Goal: Information Seeking & Learning: Learn about a topic

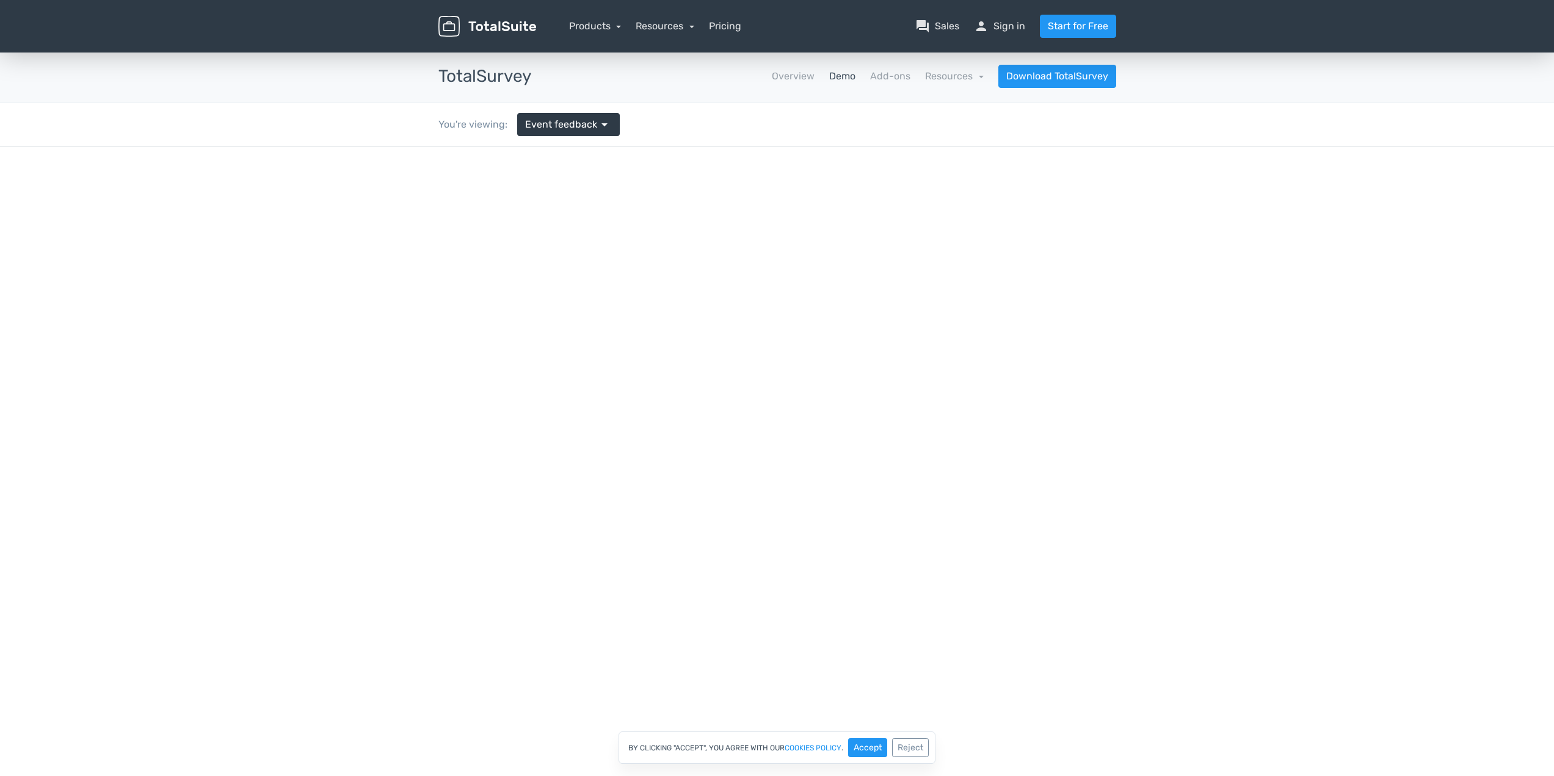
click at [876, 539] on div at bounding box center [777, 535] width 1554 height 776
click at [838, 73] on link "Demo" at bounding box center [842, 76] width 26 height 15
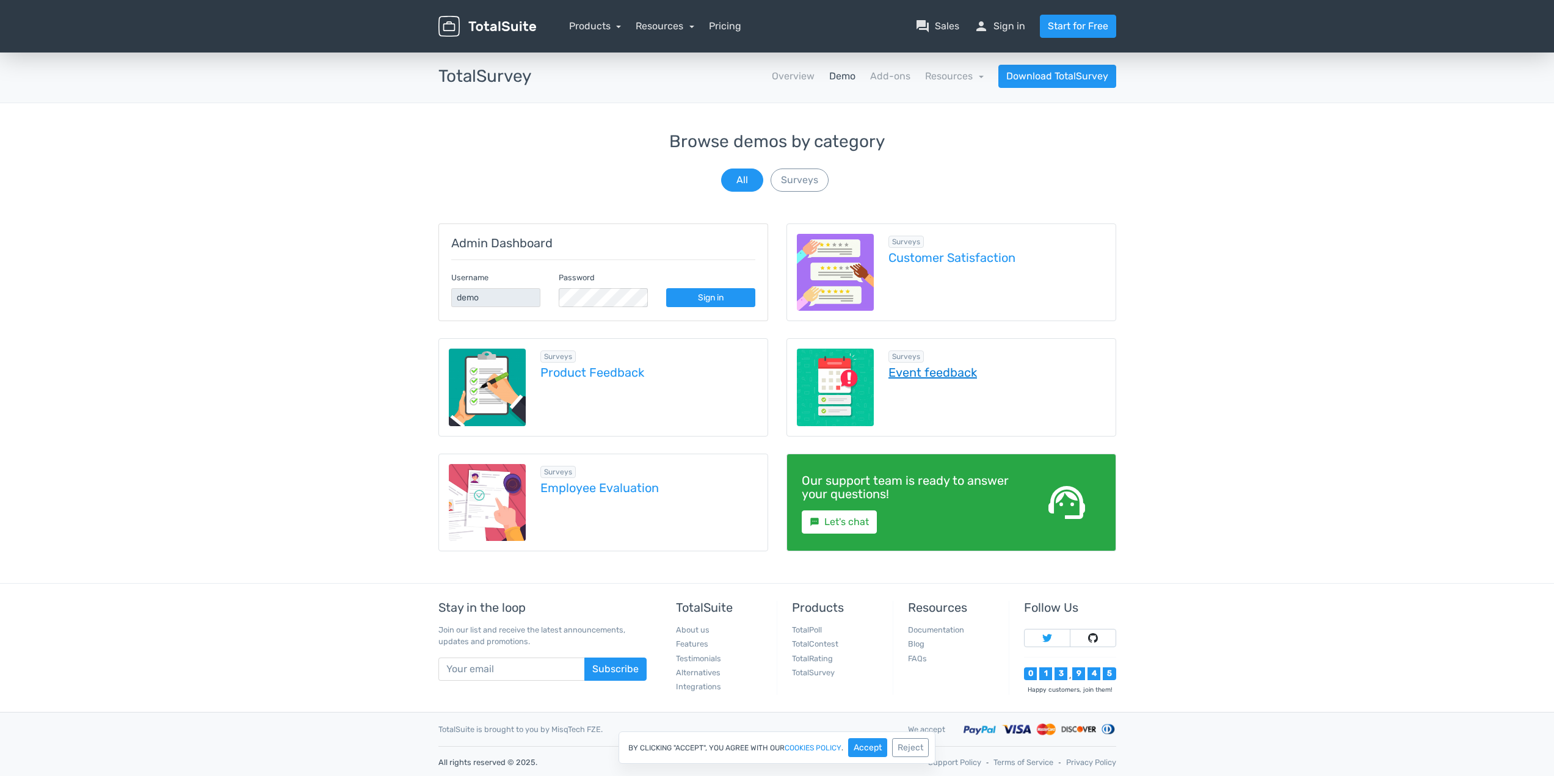
click at [964, 374] on link "Event feedback" at bounding box center [996, 372] width 217 height 13
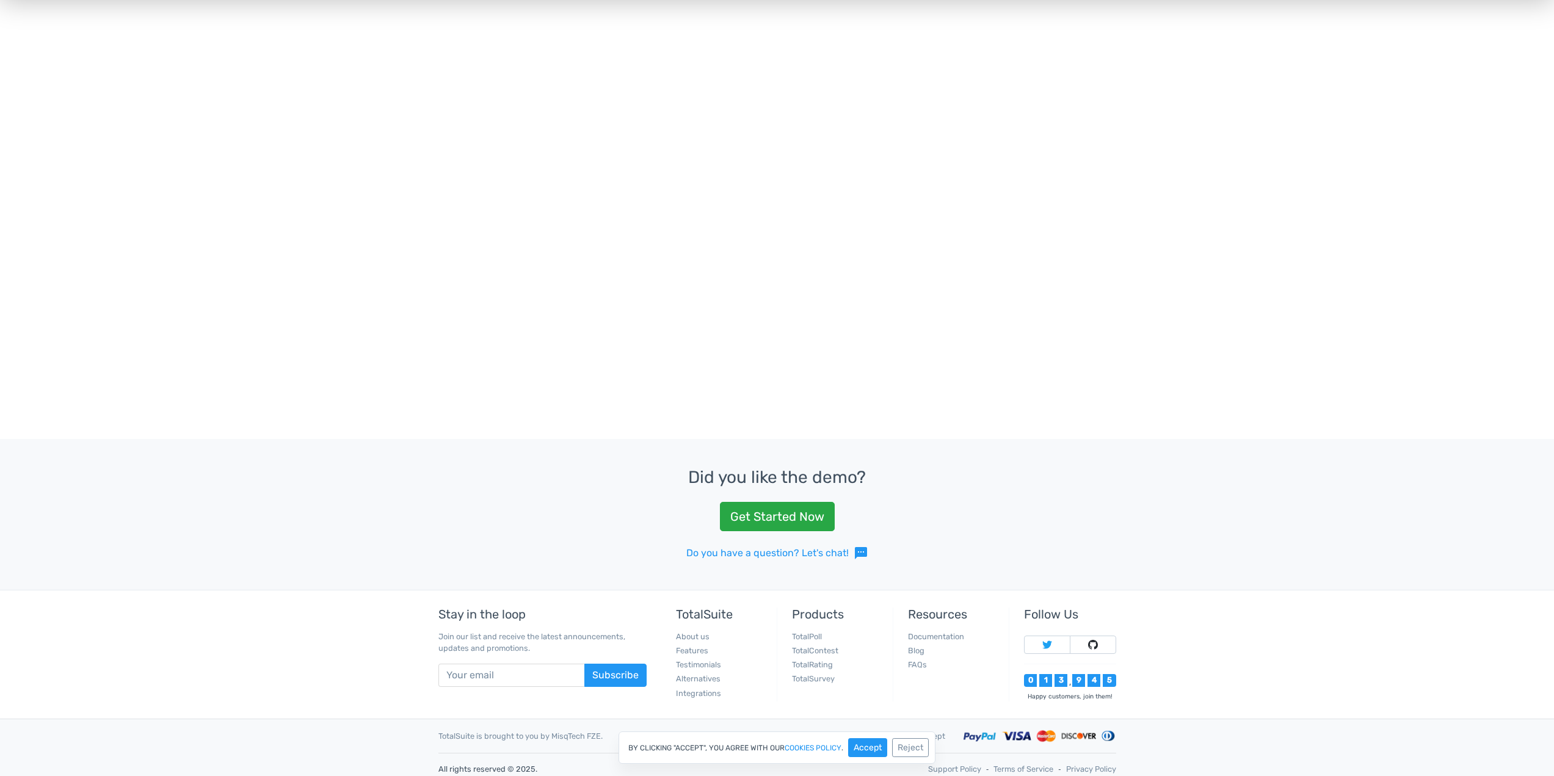
scroll to position [492, 0]
